Goal: Task Accomplishment & Management: Manage account settings

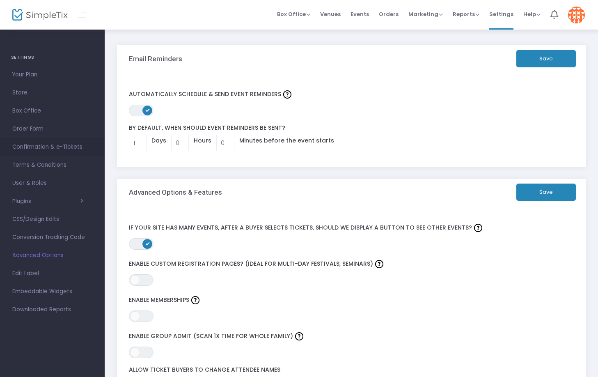
click at [26, 147] on span "Confirmation & e-Tickets" at bounding box center [52, 147] width 80 height 11
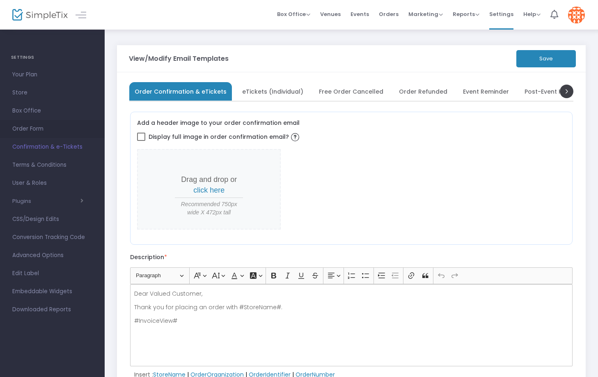
click at [33, 129] on span "Order Form" at bounding box center [52, 129] width 80 height 11
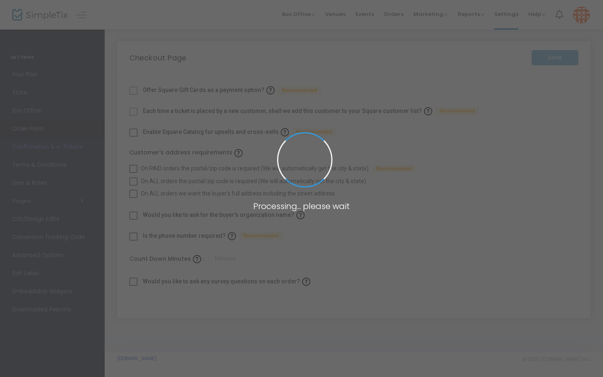
checkbox input "true"
type input "45"
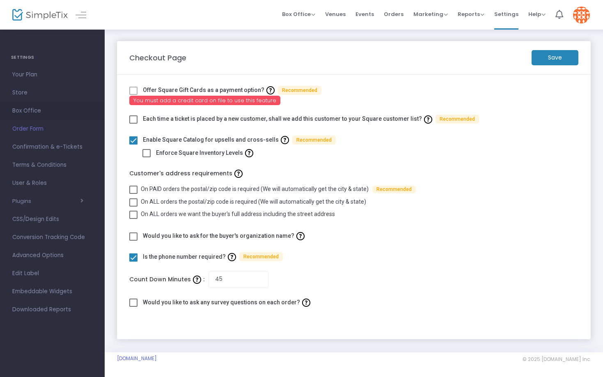
click at [27, 110] on span "Box Office" at bounding box center [52, 111] width 80 height 11
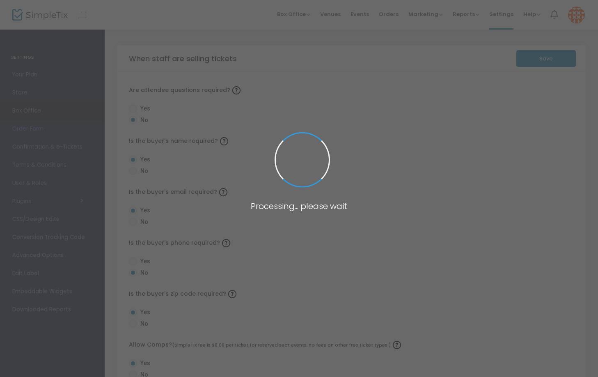
radio input "false"
radio input "true"
radio input "false"
radio input "true"
radio input "false"
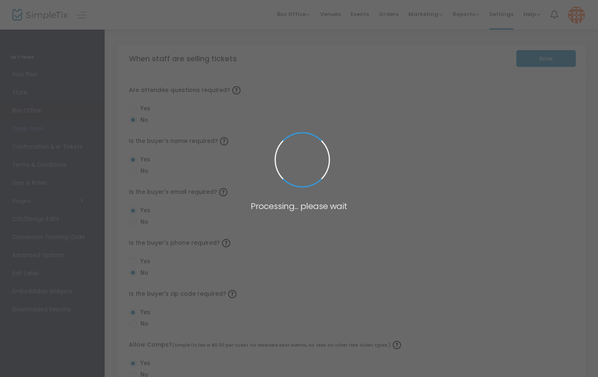
radio input "true"
radio input "false"
radio input "true"
radio input "false"
radio input "true"
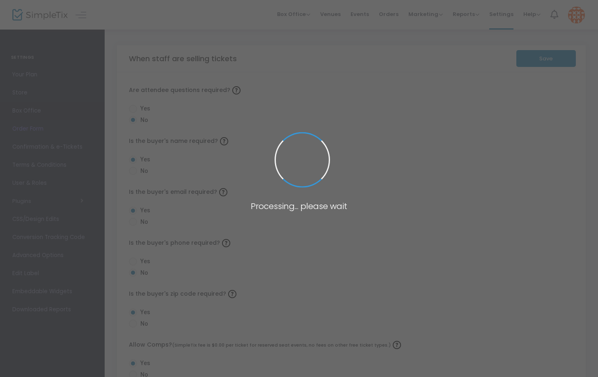
radio input "true"
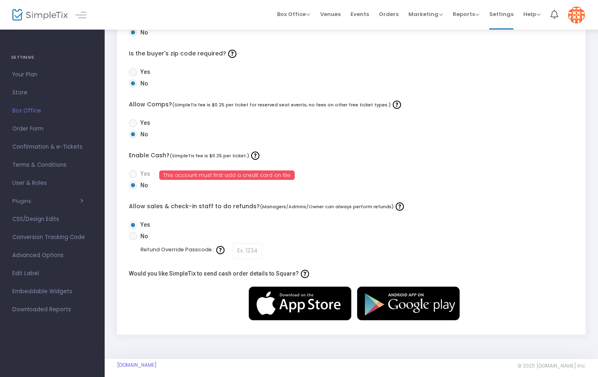
scroll to position [243, 0]
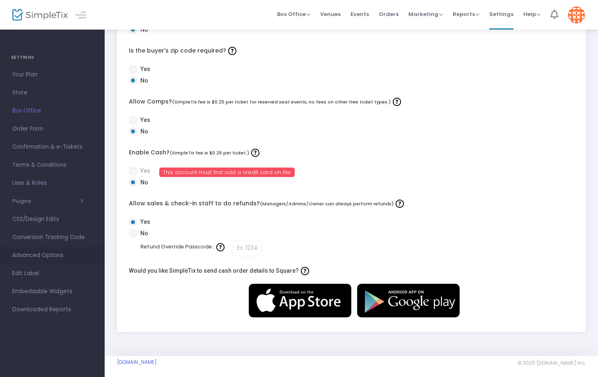
click at [30, 258] on span "Advanced Options" at bounding box center [52, 255] width 80 height 11
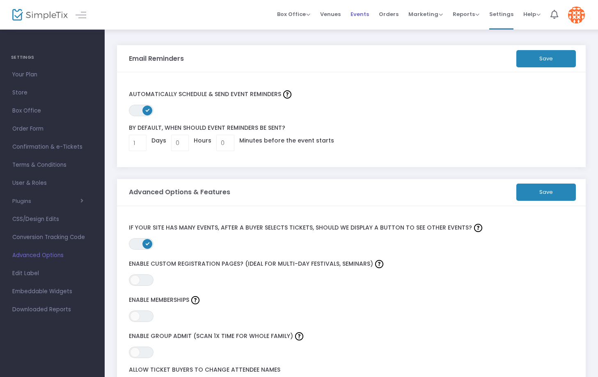
click at [365, 15] on span "Events" at bounding box center [360, 14] width 18 height 21
